Goal: Transaction & Acquisition: Obtain resource

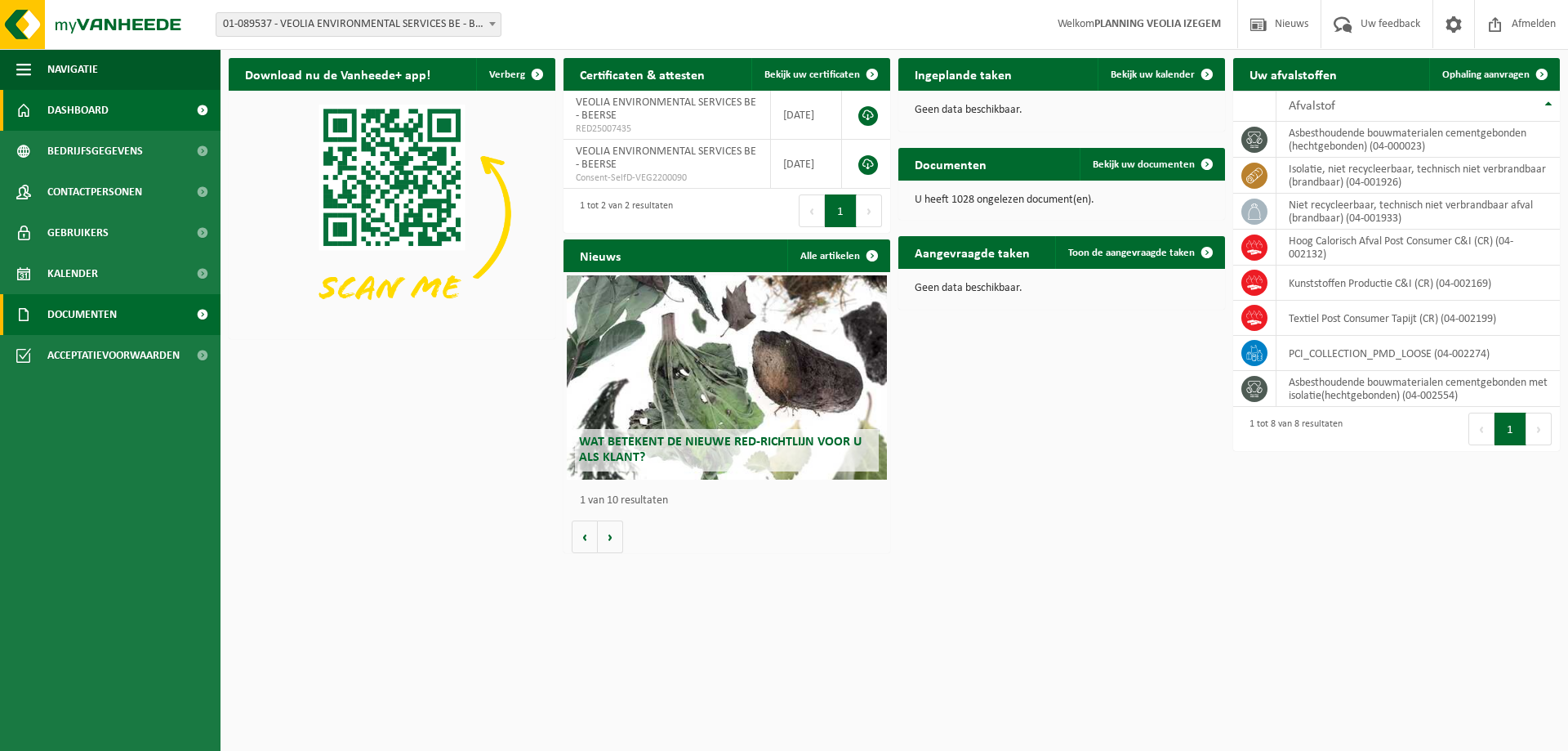
click at [107, 305] on span "Documenten" at bounding box center [82, 314] width 70 height 41
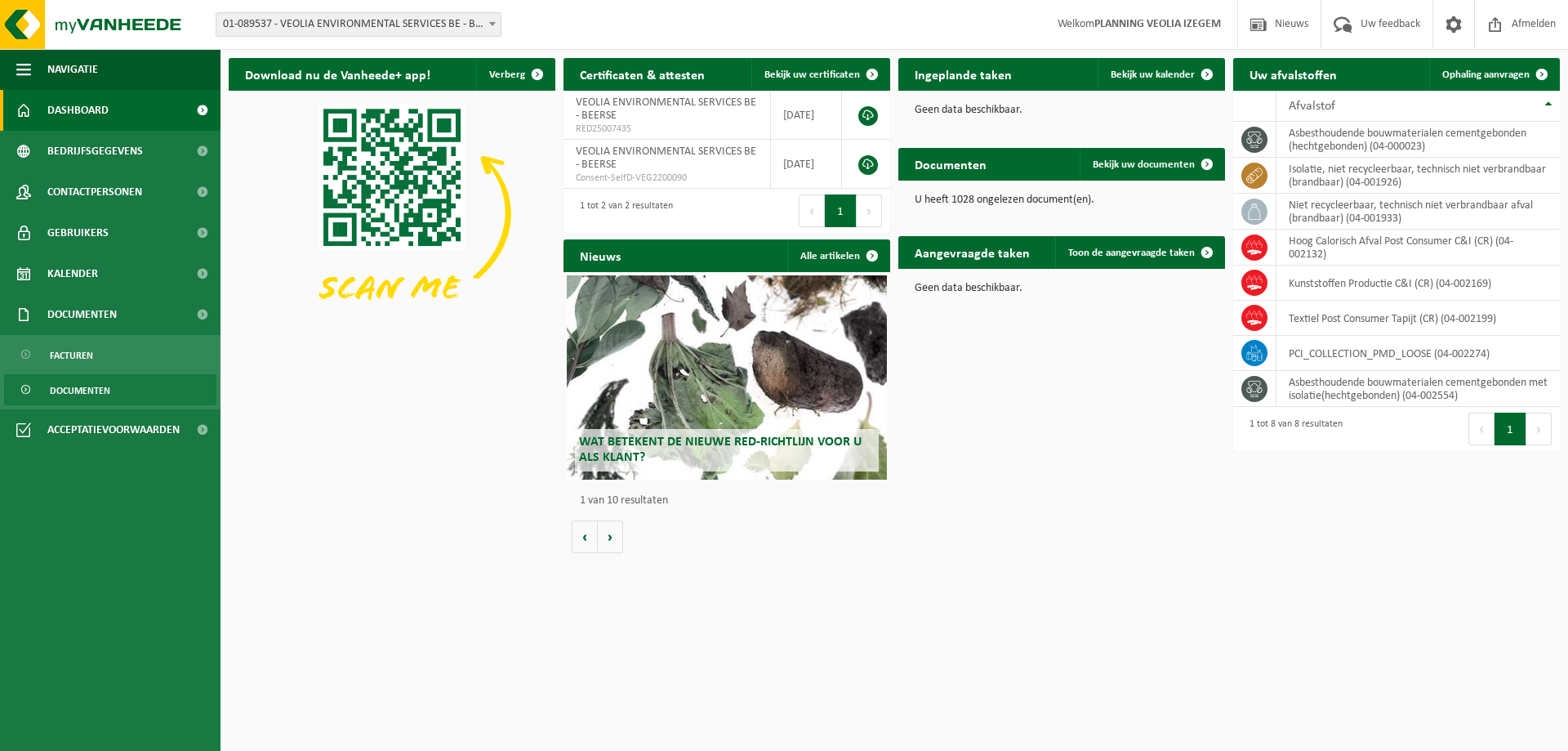
click at [113, 388] on link "Documenten" at bounding box center [110, 390] width 213 height 31
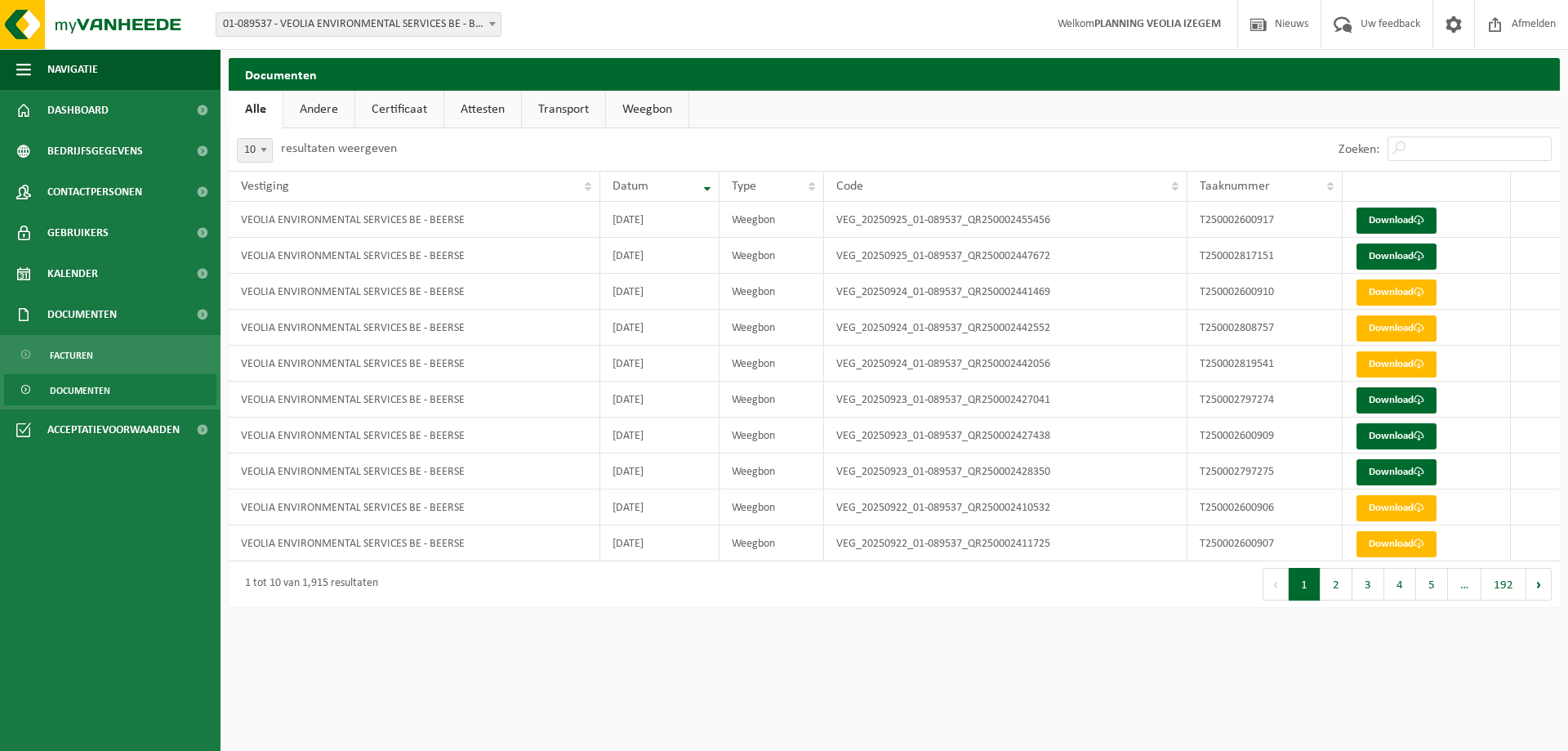
click at [373, 25] on span "01-089537 - VEOLIA ENVIRONMENTAL SERVICES BE - BEERSE" at bounding box center [359, 25] width 284 height 23
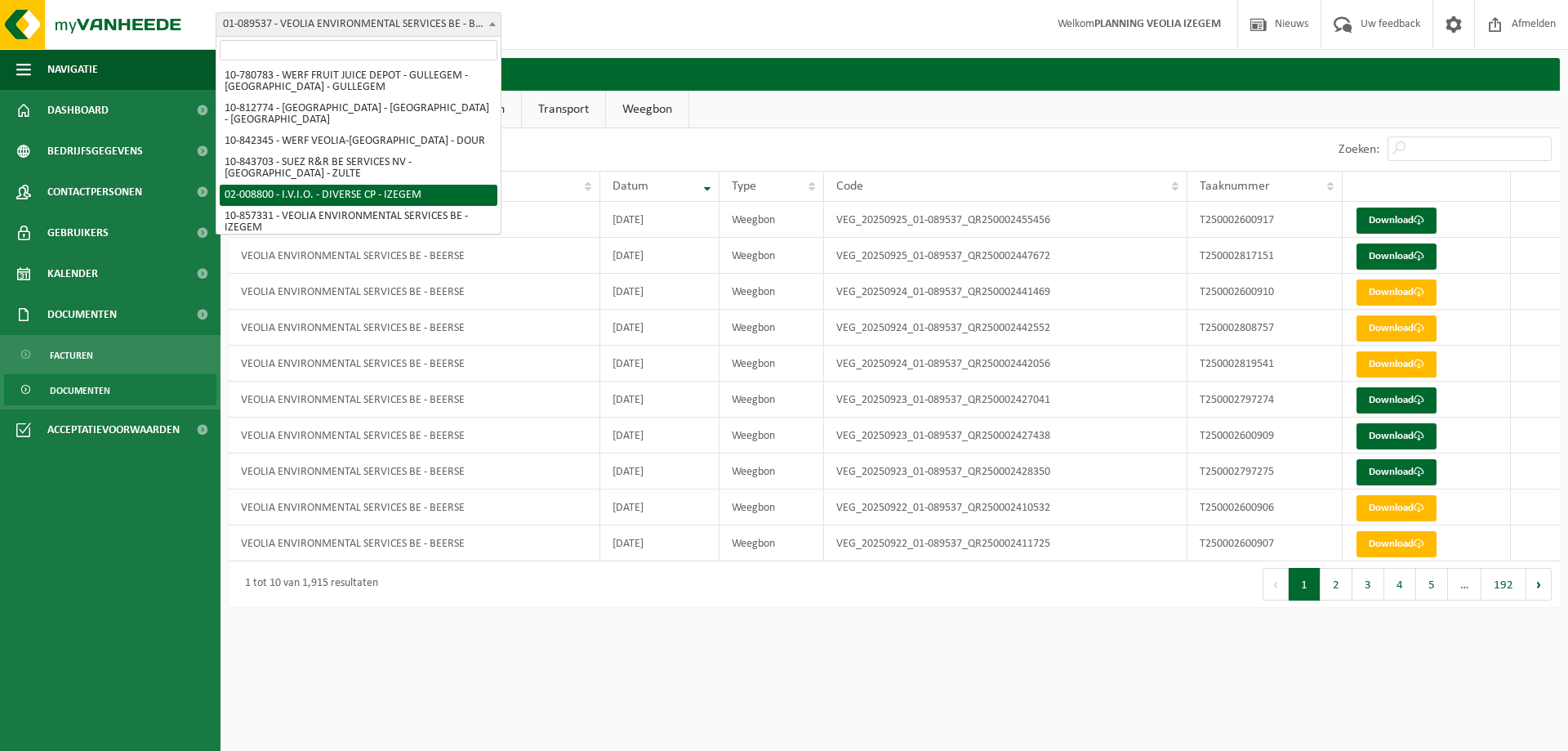
scroll to position [251, 0]
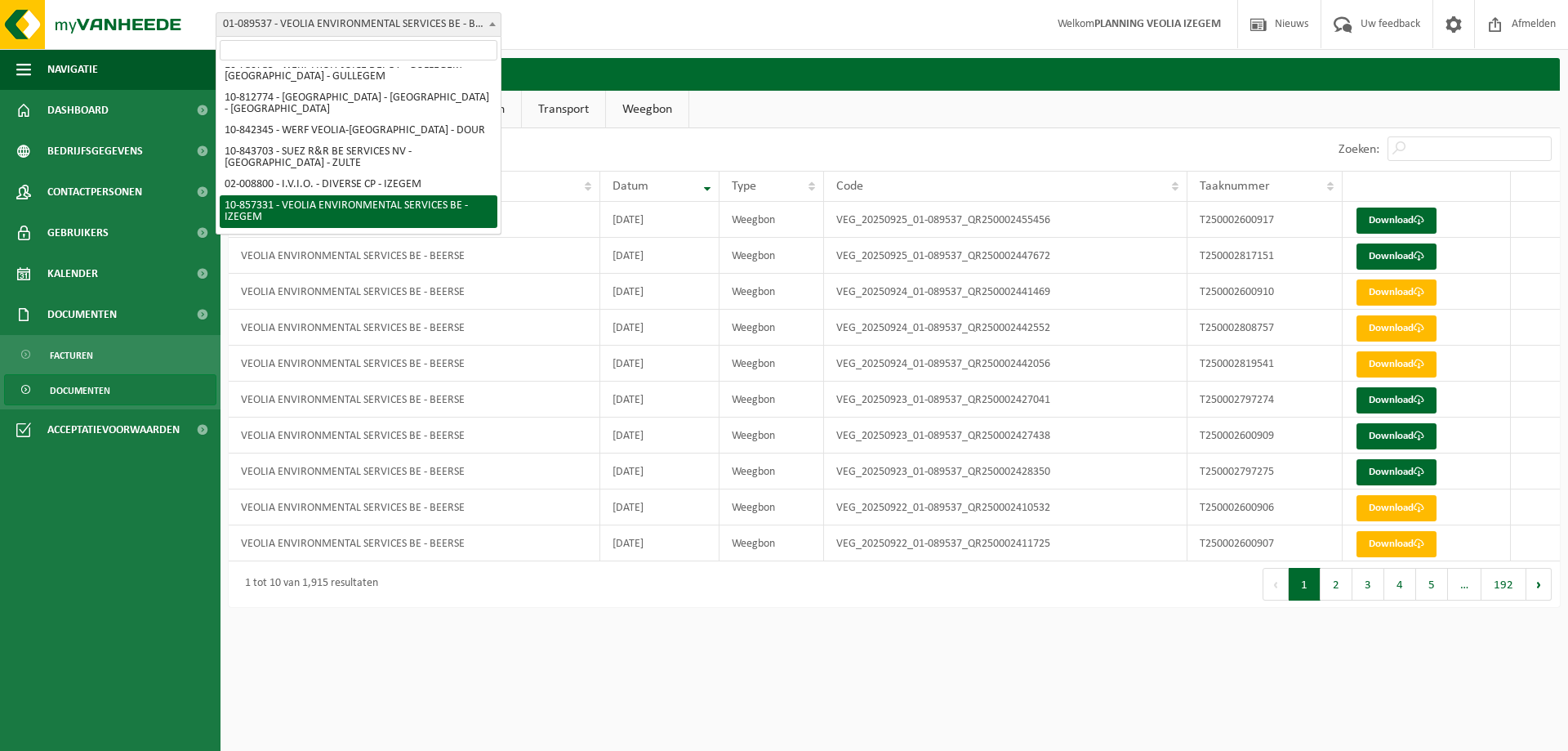
select select "99615"
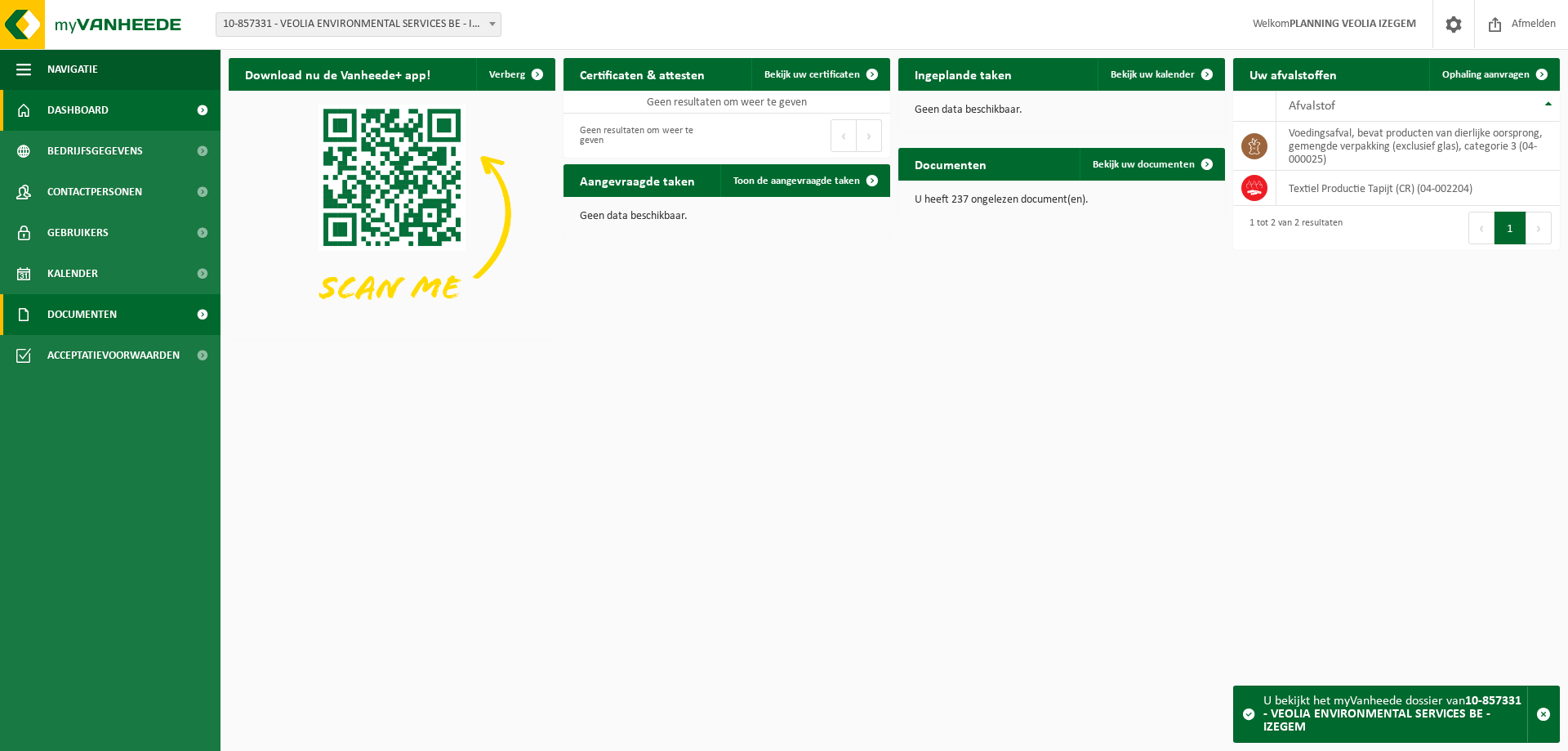
click at [98, 306] on span "Documenten" at bounding box center [82, 314] width 70 height 41
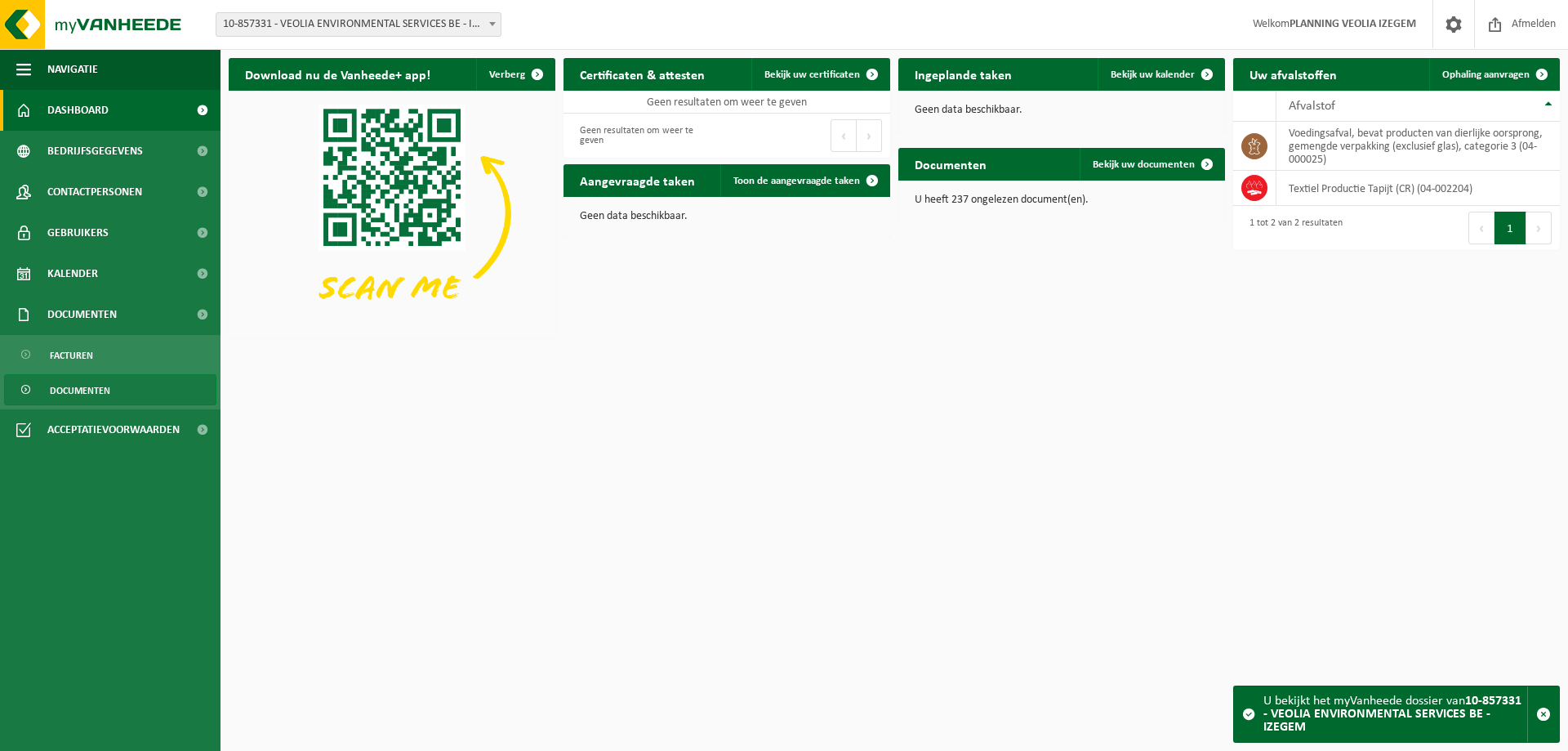
click at [108, 404] on span "Documenten" at bounding box center [80, 391] width 61 height 31
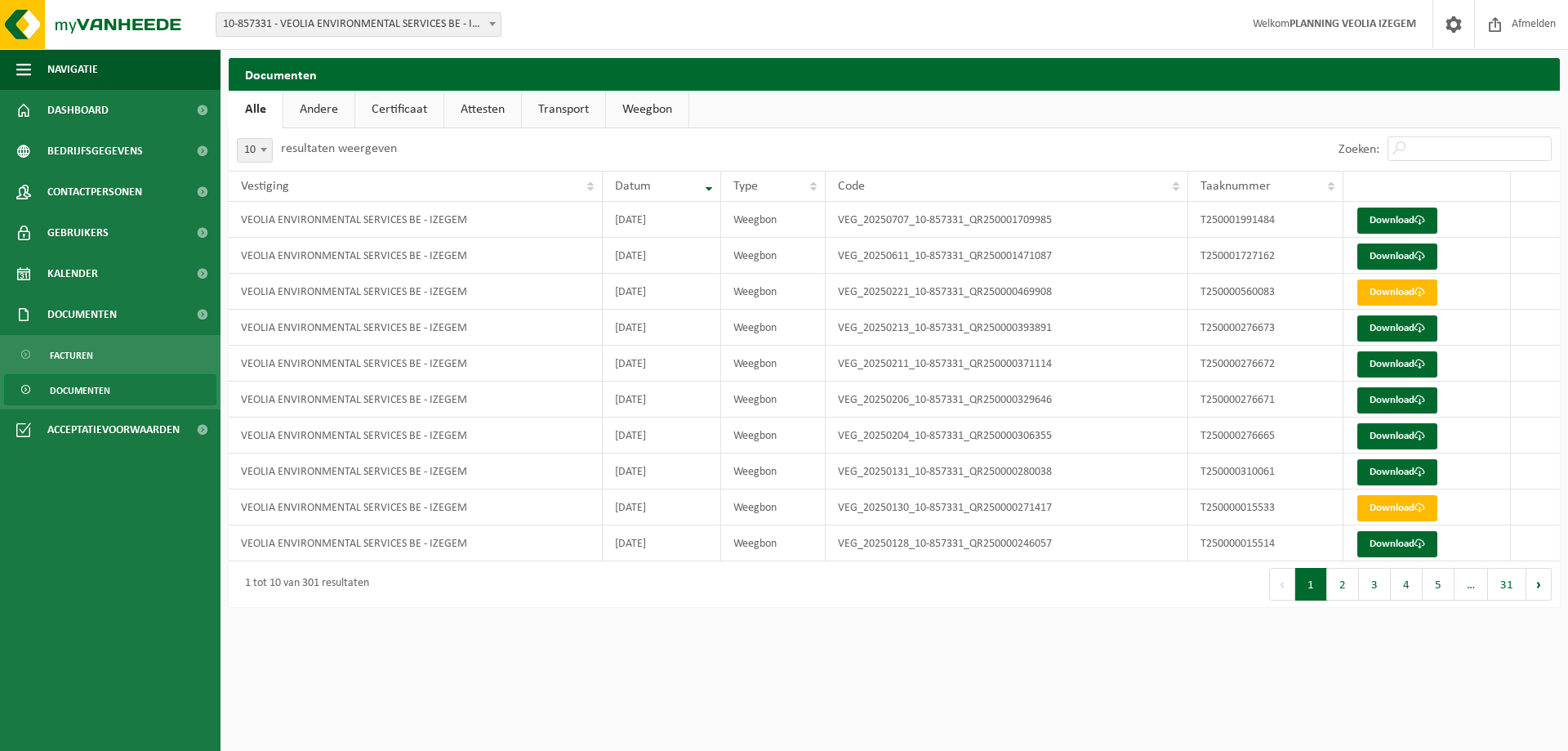
click at [315, 19] on span "10-857331 - VEOLIA ENVIRONMENTAL SERVICES BE - IZEGEM" at bounding box center [359, 25] width 284 height 23
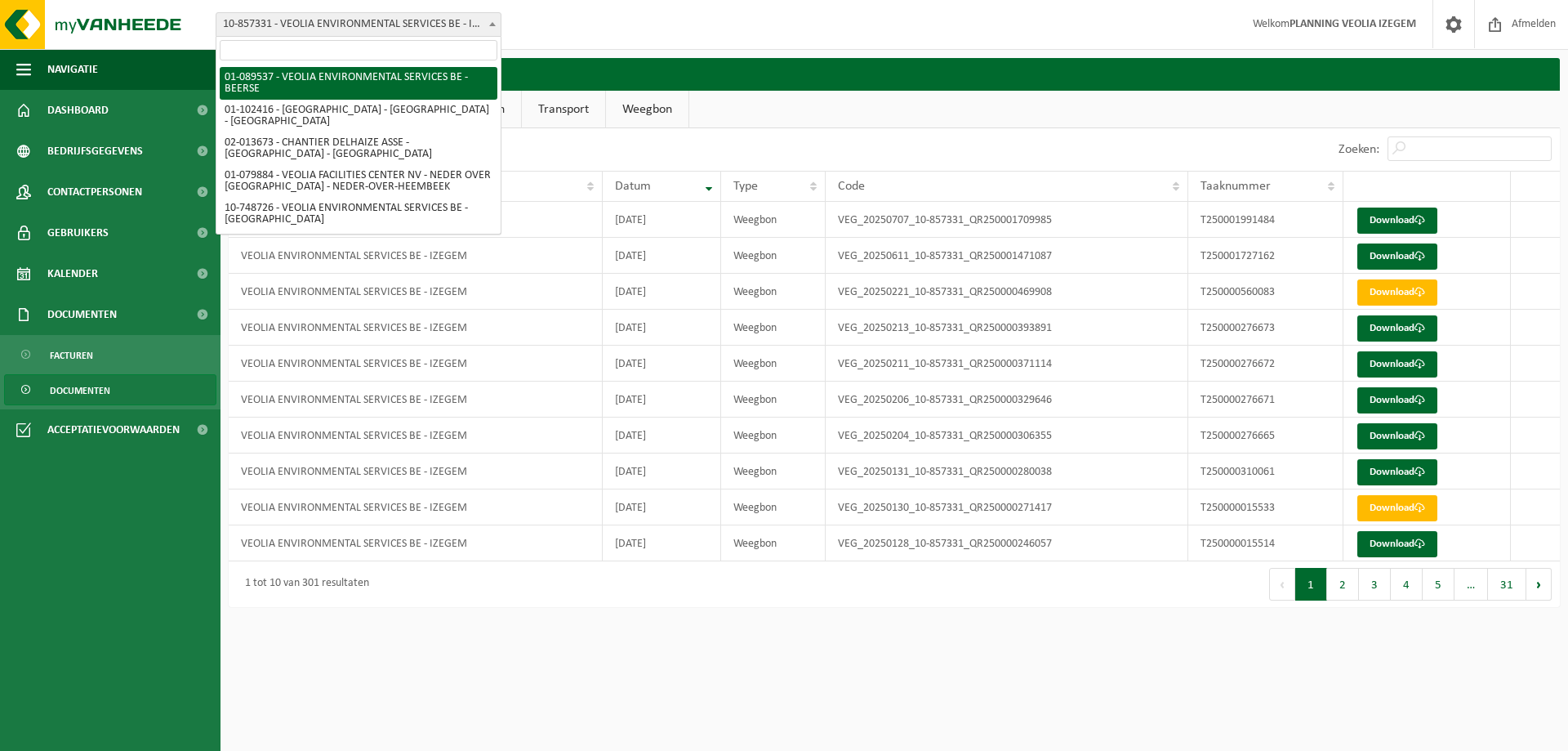
select select "732"
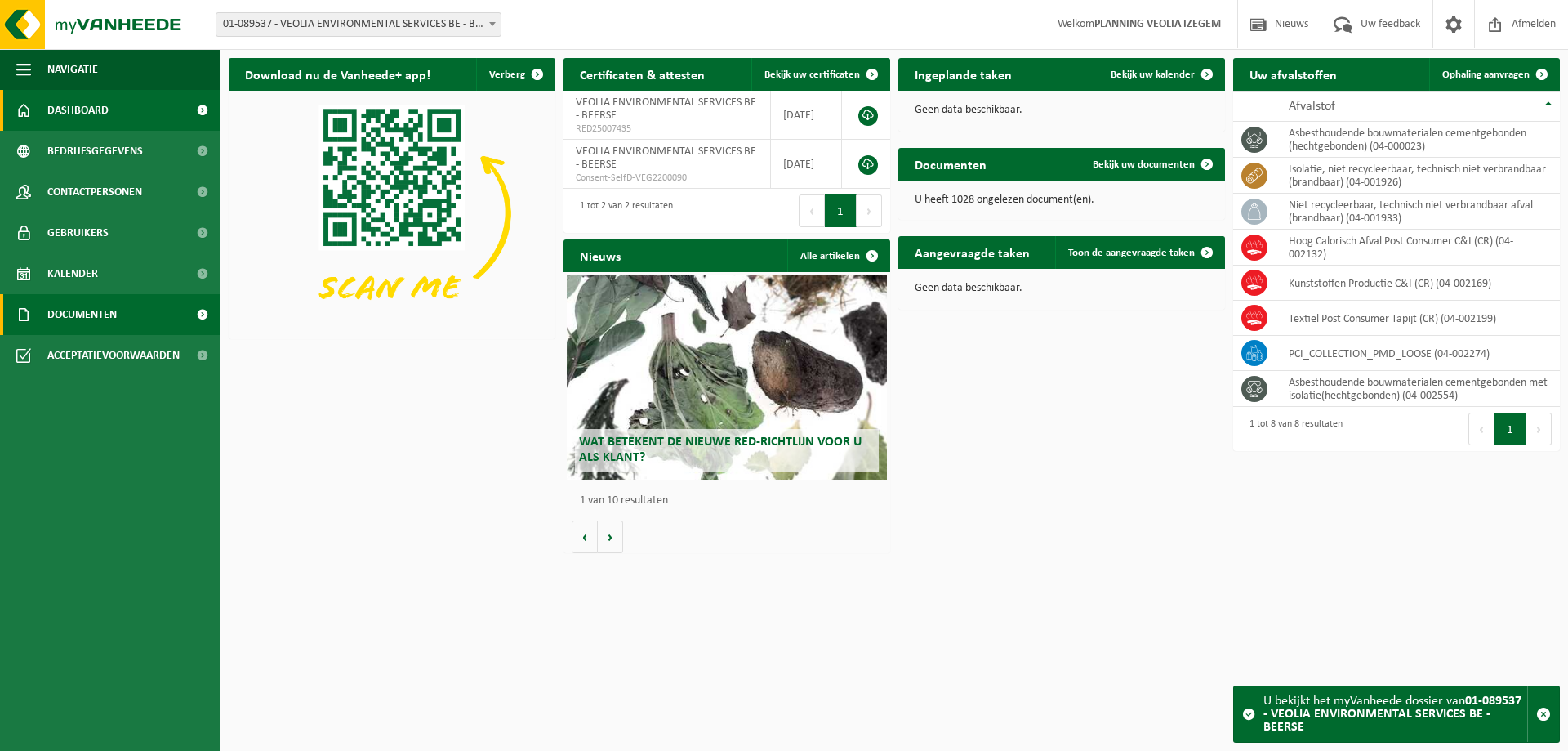
click at [71, 319] on span "Documenten" at bounding box center [82, 314] width 70 height 41
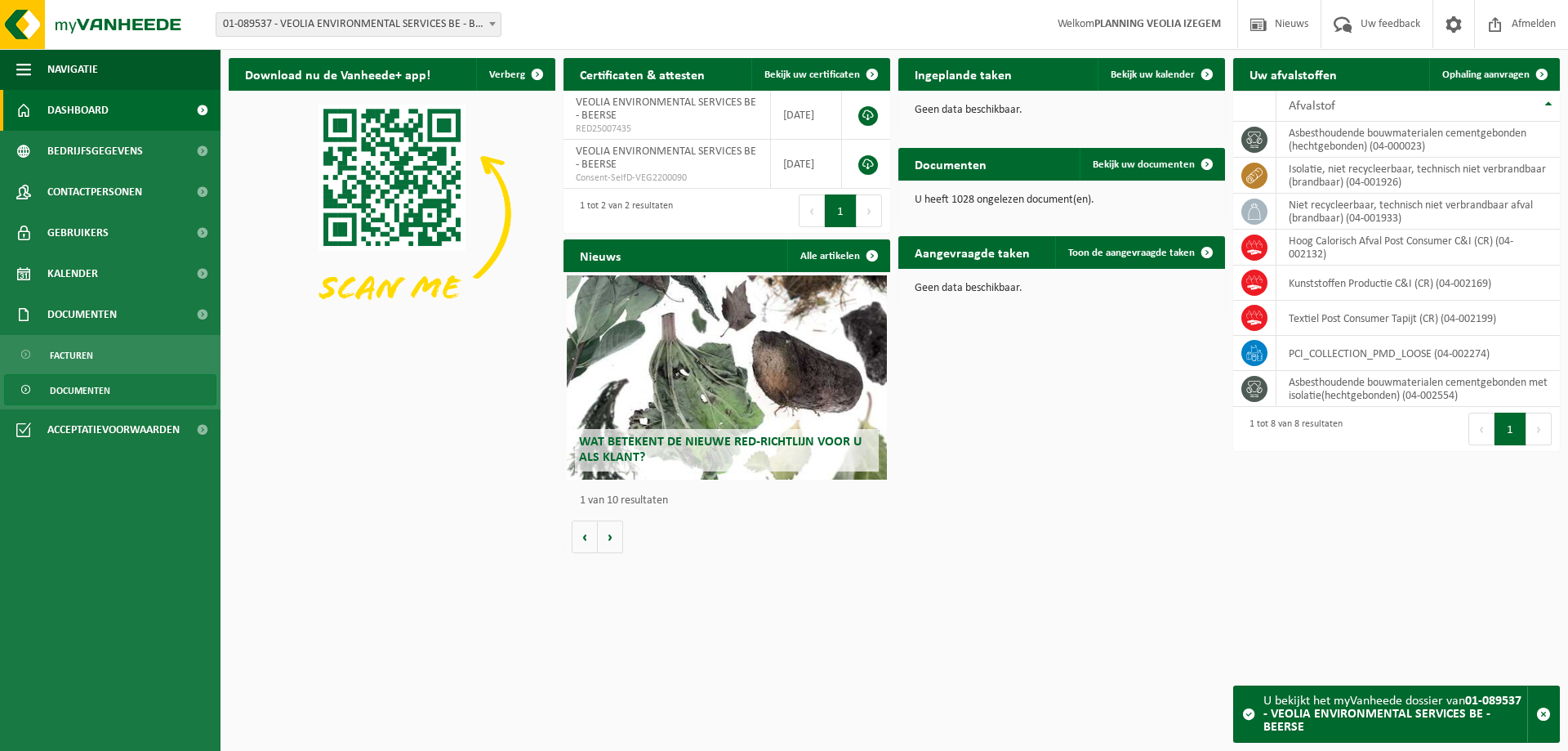
click at [105, 391] on span "Documenten" at bounding box center [80, 391] width 61 height 31
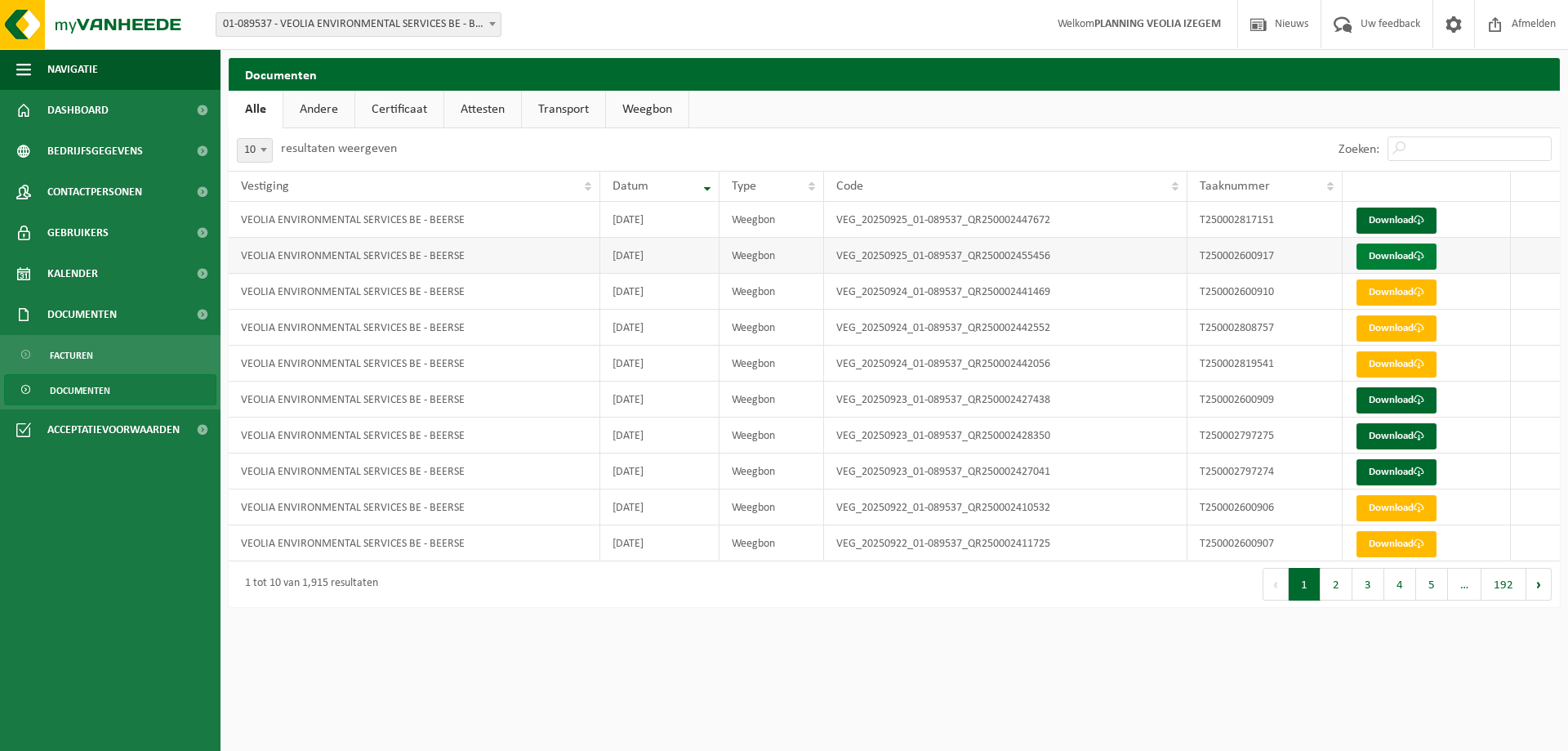
click at [1376, 259] on link "Download" at bounding box center [1397, 257] width 80 height 26
click at [1388, 225] on link "Download" at bounding box center [1397, 221] width 80 height 26
